Goal: Task Accomplishment & Management: Use online tool/utility

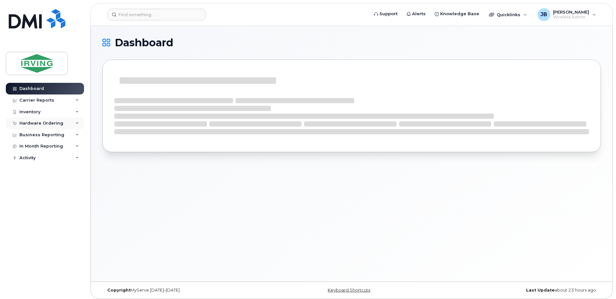
click at [28, 124] on div "Hardware Ordering" at bounding box center [41, 123] width 44 height 5
click at [30, 147] on div "Orders" at bounding box center [30, 148] width 16 height 6
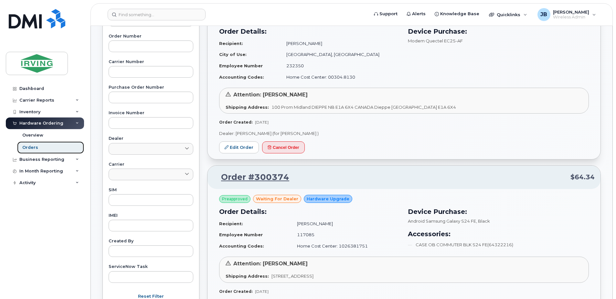
scroll to position [162, 0]
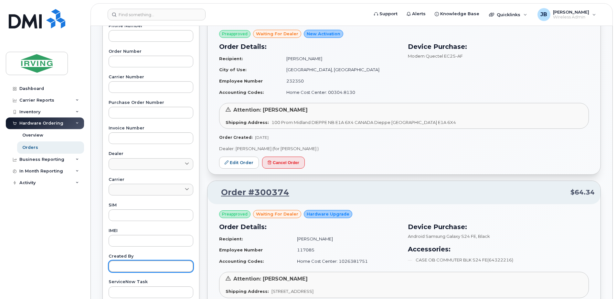
click at [131, 268] on input "text" at bounding box center [151, 266] width 85 height 12
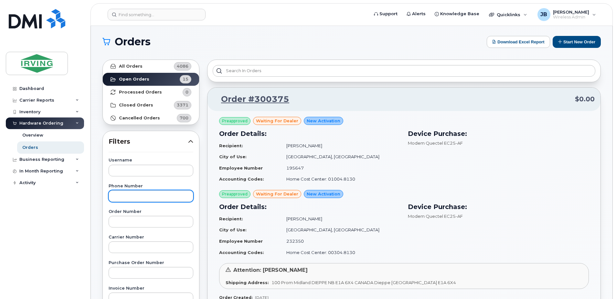
scroll to position [0, 0]
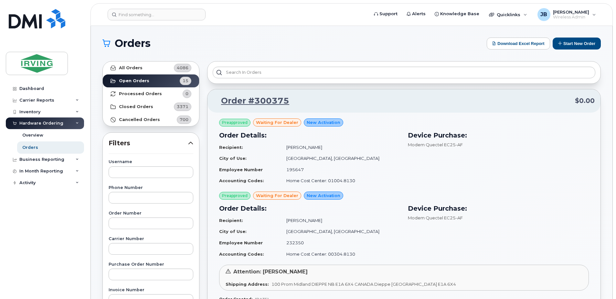
type input "[PERSON_NAME]"
click at [140, 106] on strong "Closed Orders" at bounding box center [136, 106] width 34 height 5
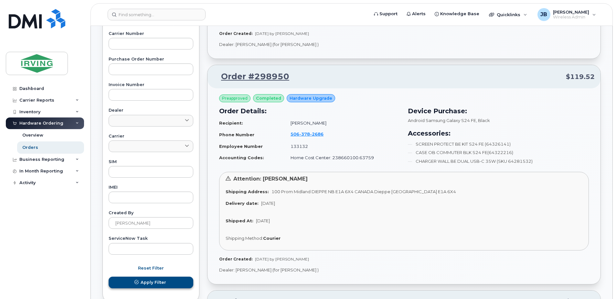
scroll to position [259, 0]
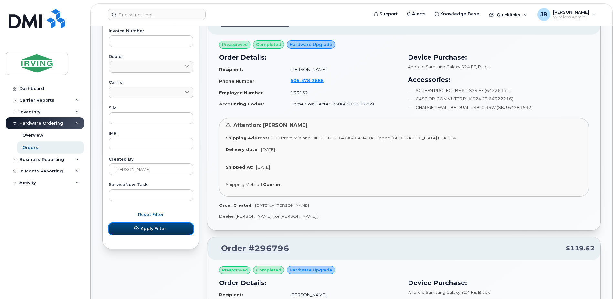
click at [161, 228] on span "Apply Filter" at bounding box center [154, 228] width 26 height 6
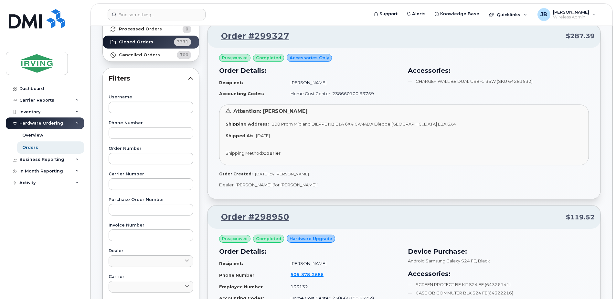
scroll to position [0, 0]
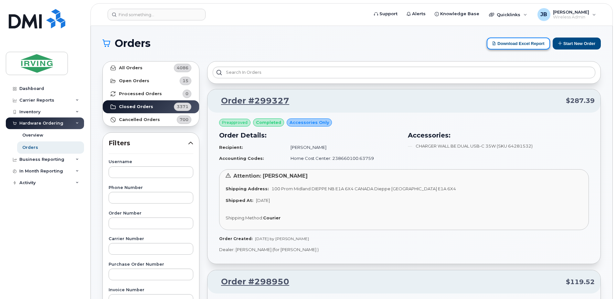
click at [510, 41] on button "Download Excel Report" at bounding box center [518, 44] width 63 height 12
